Goal: Find specific page/section: Find specific page/section

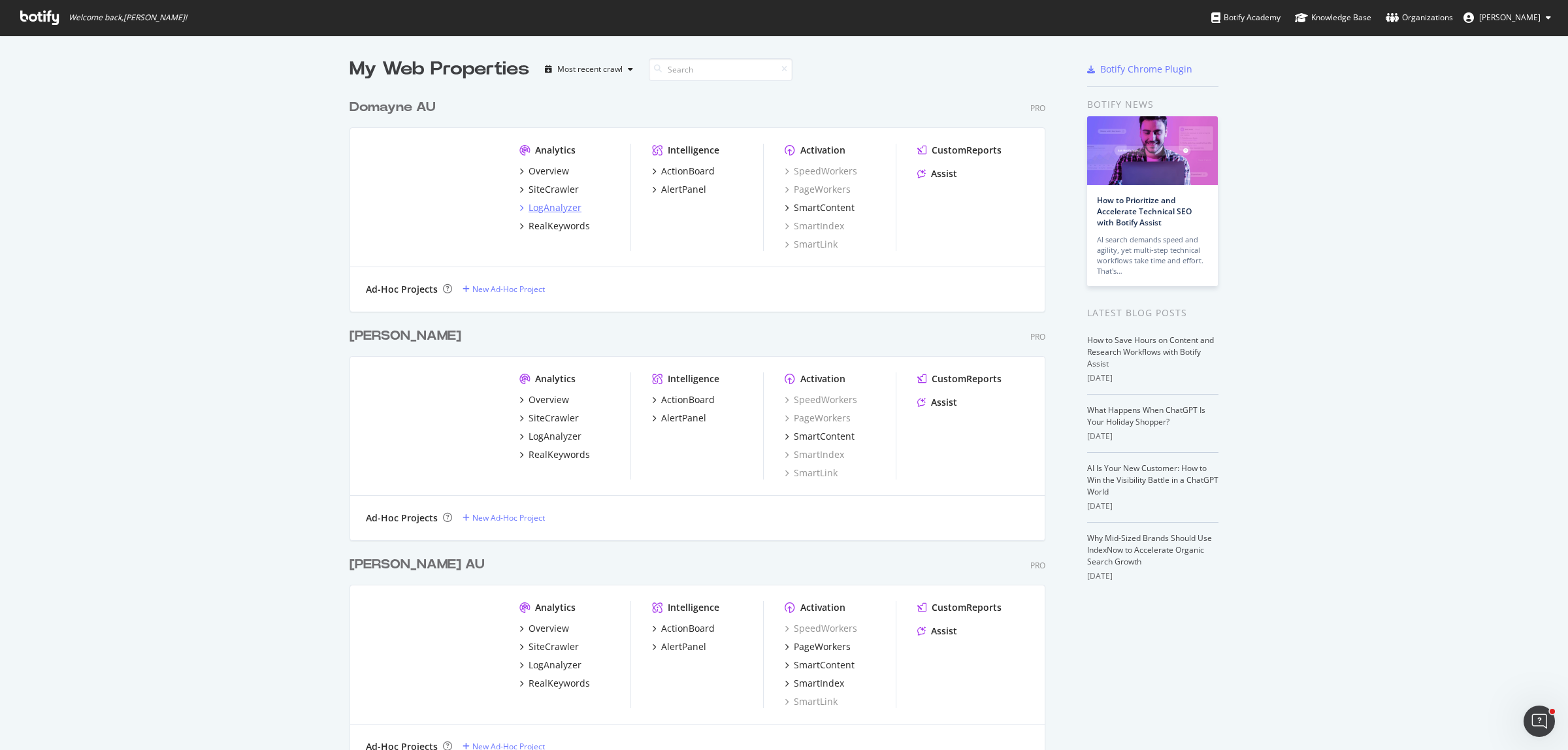
click at [543, 209] on div "LogAnalyzer" at bounding box center [555, 207] width 53 height 13
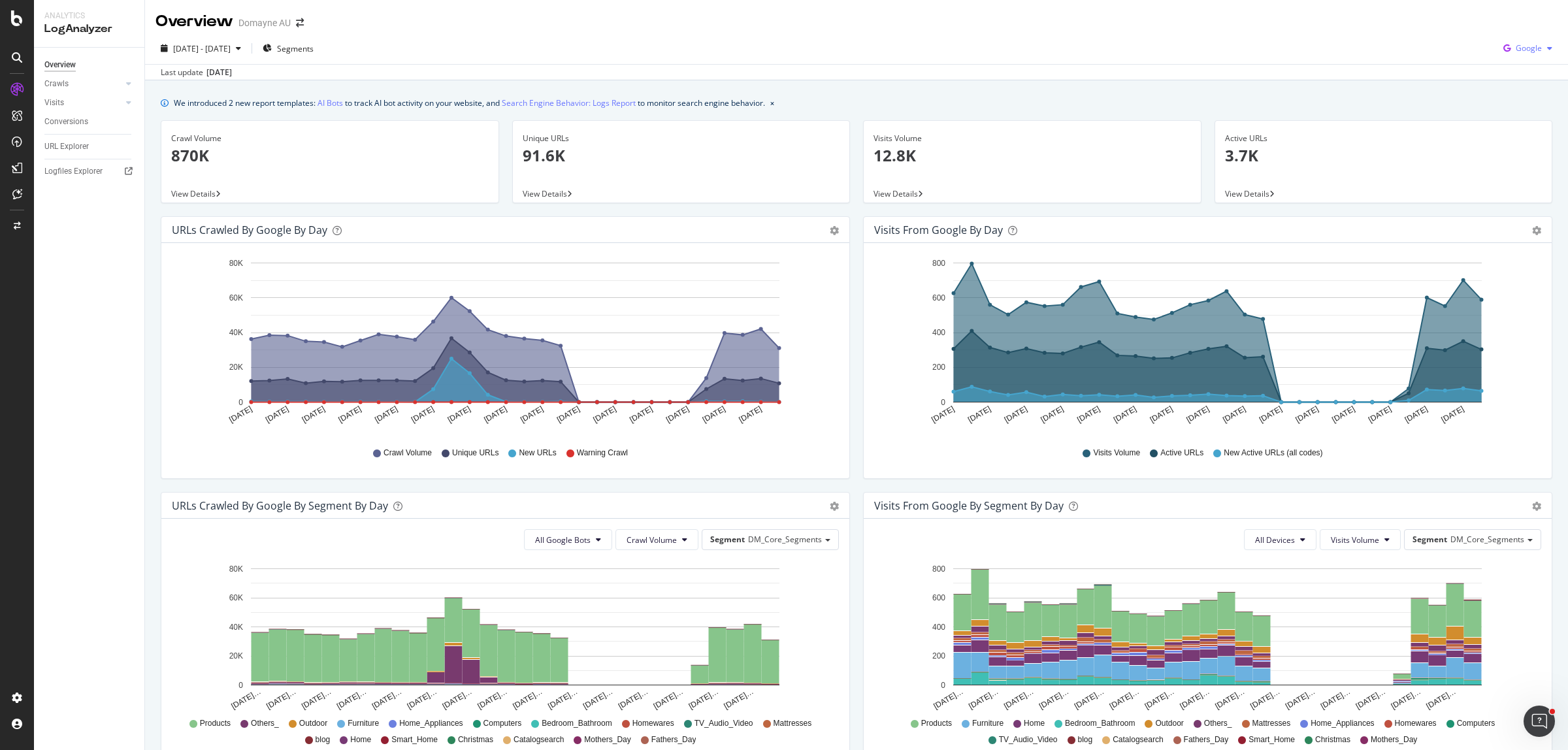
click at [1523, 42] on span "Google" at bounding box center [1528, 48] width 26 height 11
click at [1520, 121] on span "OpenAI" at bounding box center [1526, 123] width 49 height 12
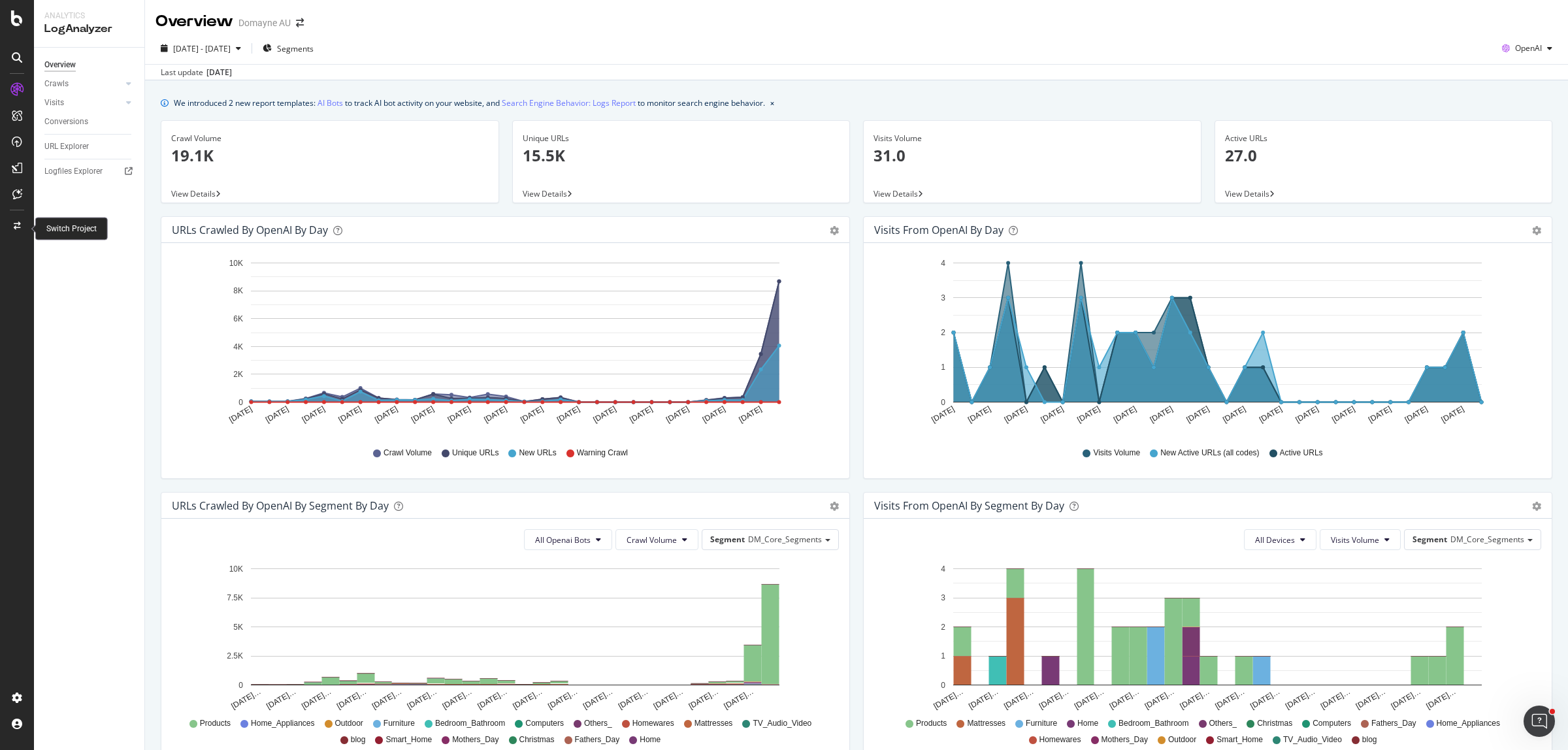
click at [24, 222] on div at bounding box center [17, 226] width 31 height 21
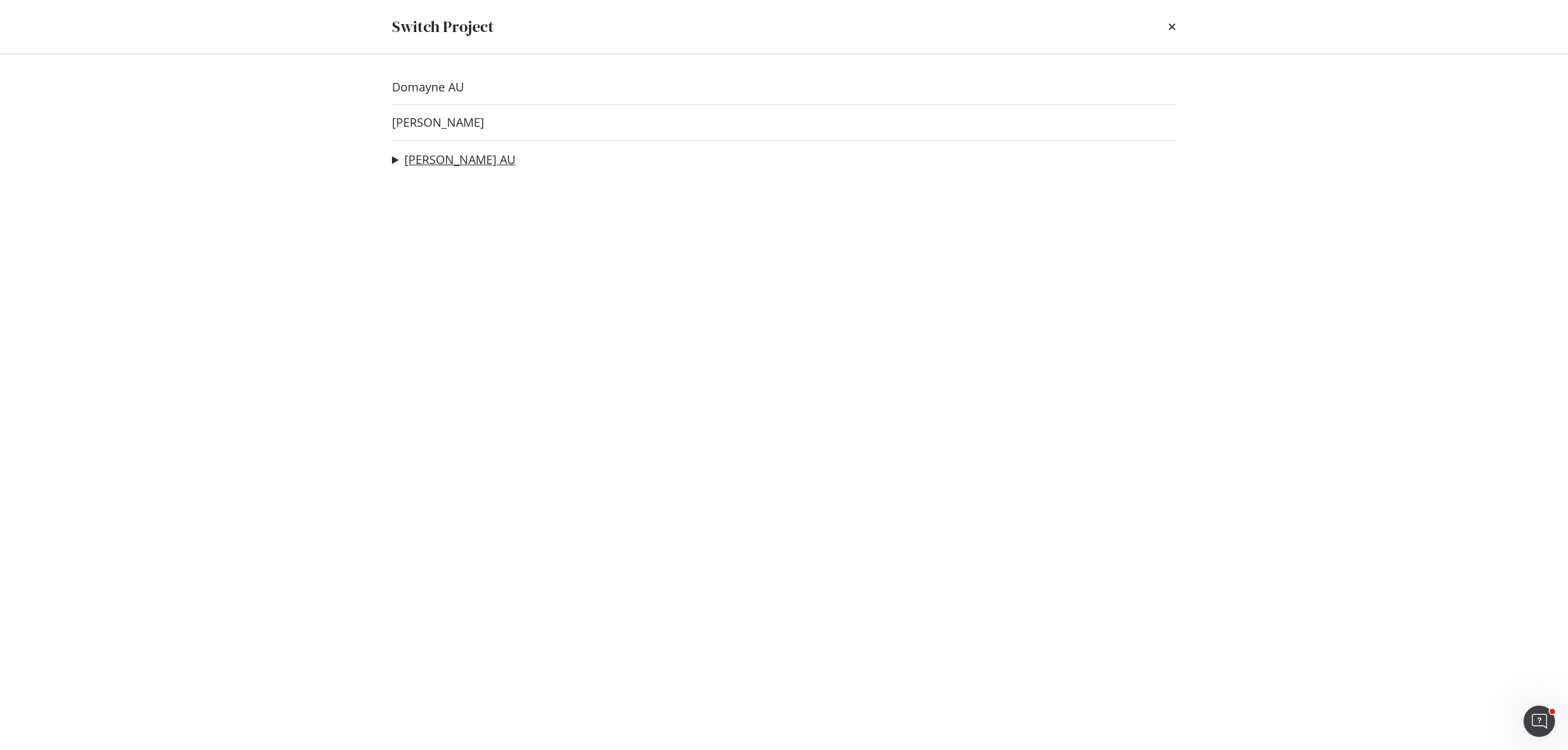
click at [436, 153] on link "[PERSON_NAME] AU" at bounding box center [459, 159] width 111 height 14
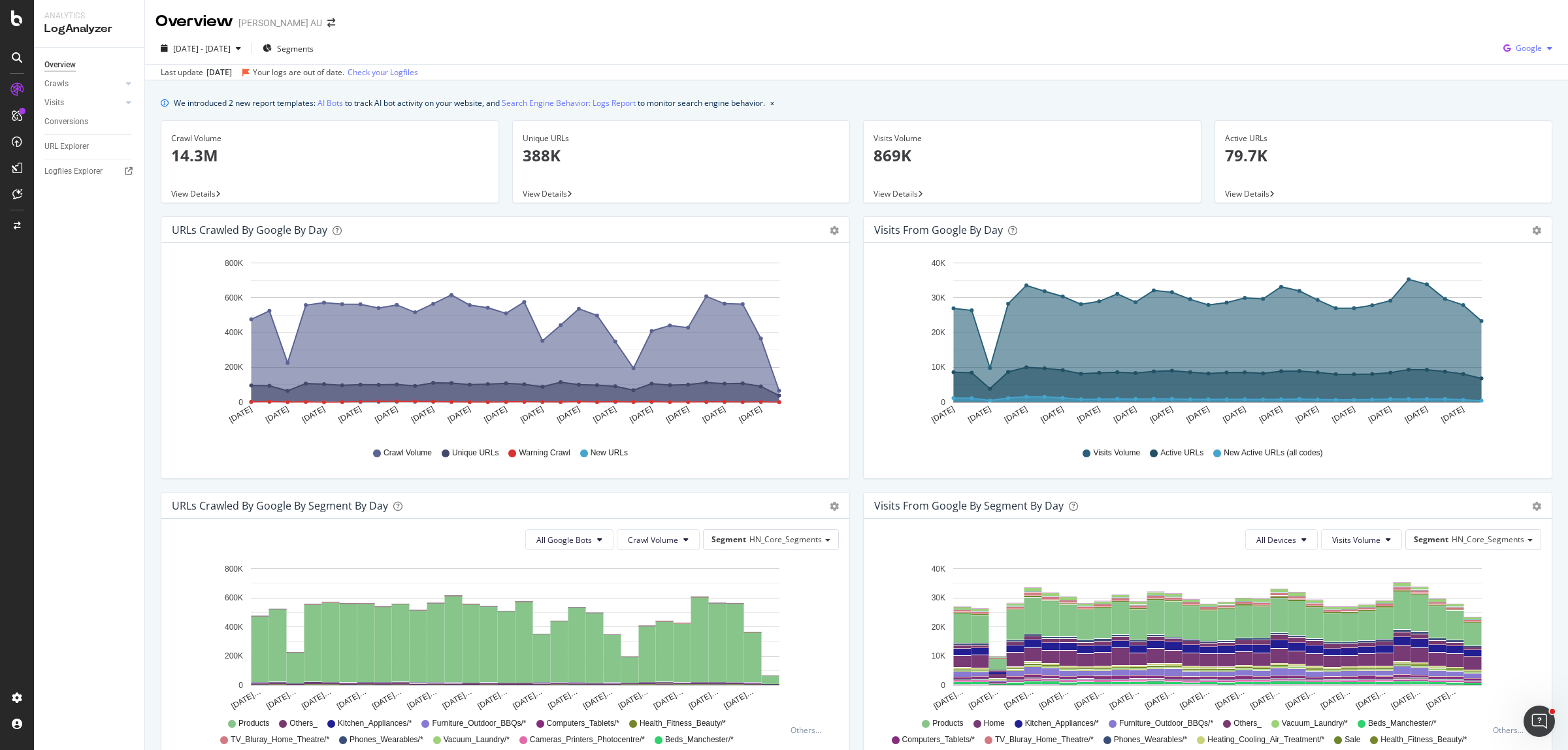
click at [1517, 49] on span "Google" at bounding box center [1528, 48] width 26 height 11
click at [1512, 125] on span "OpenAI" at bounding box center [1526, 123] width 49 height 12
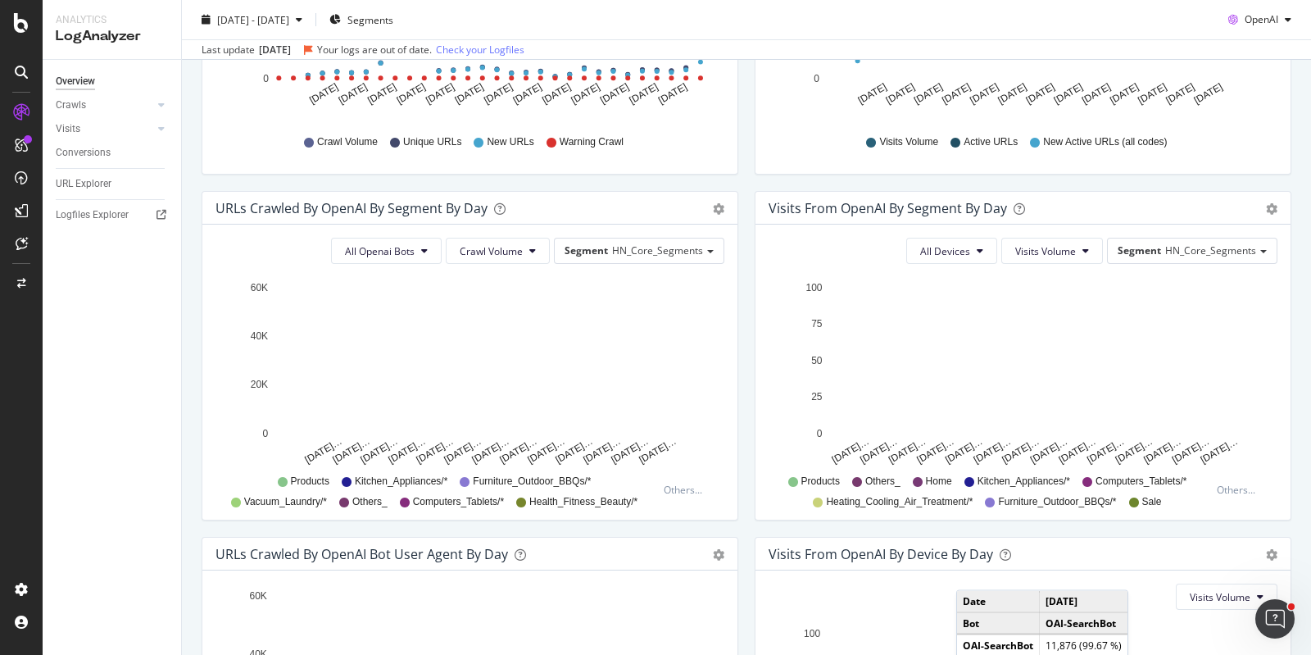
scroll to position [423, 0]
